Goal: Information Seeking & Learning: Find specific page/section

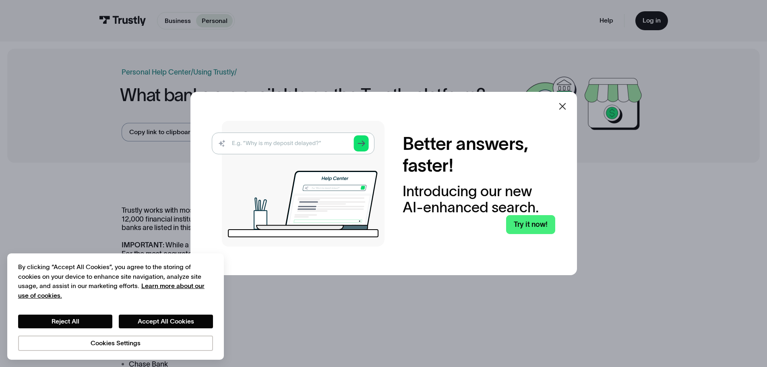
click at [563, 103] on icon at bounding box center [563, 106] width 10 height 10
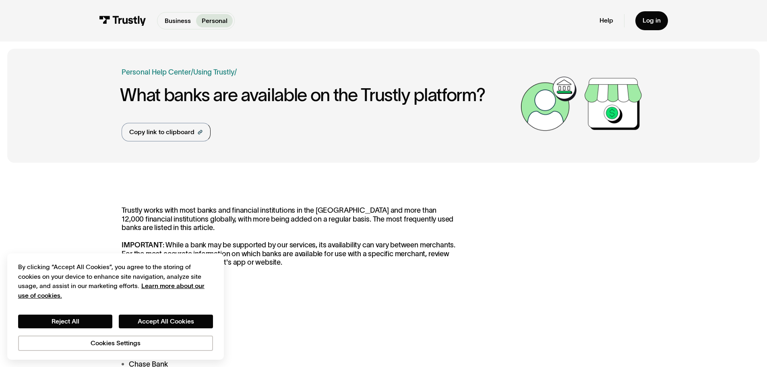
click at [118, 16] on img at bounding box center [122, 21] width 47 height 10
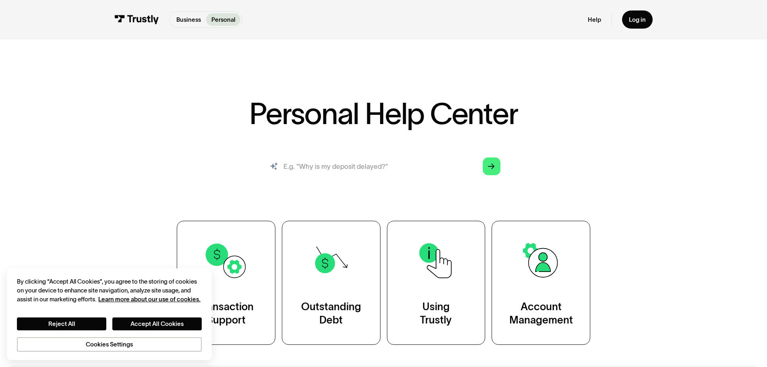
click at [340, 167] on input "search" at bounding box center [384, 166] width 248 height 27
type input "safe"
